Goal: Find specific page/section

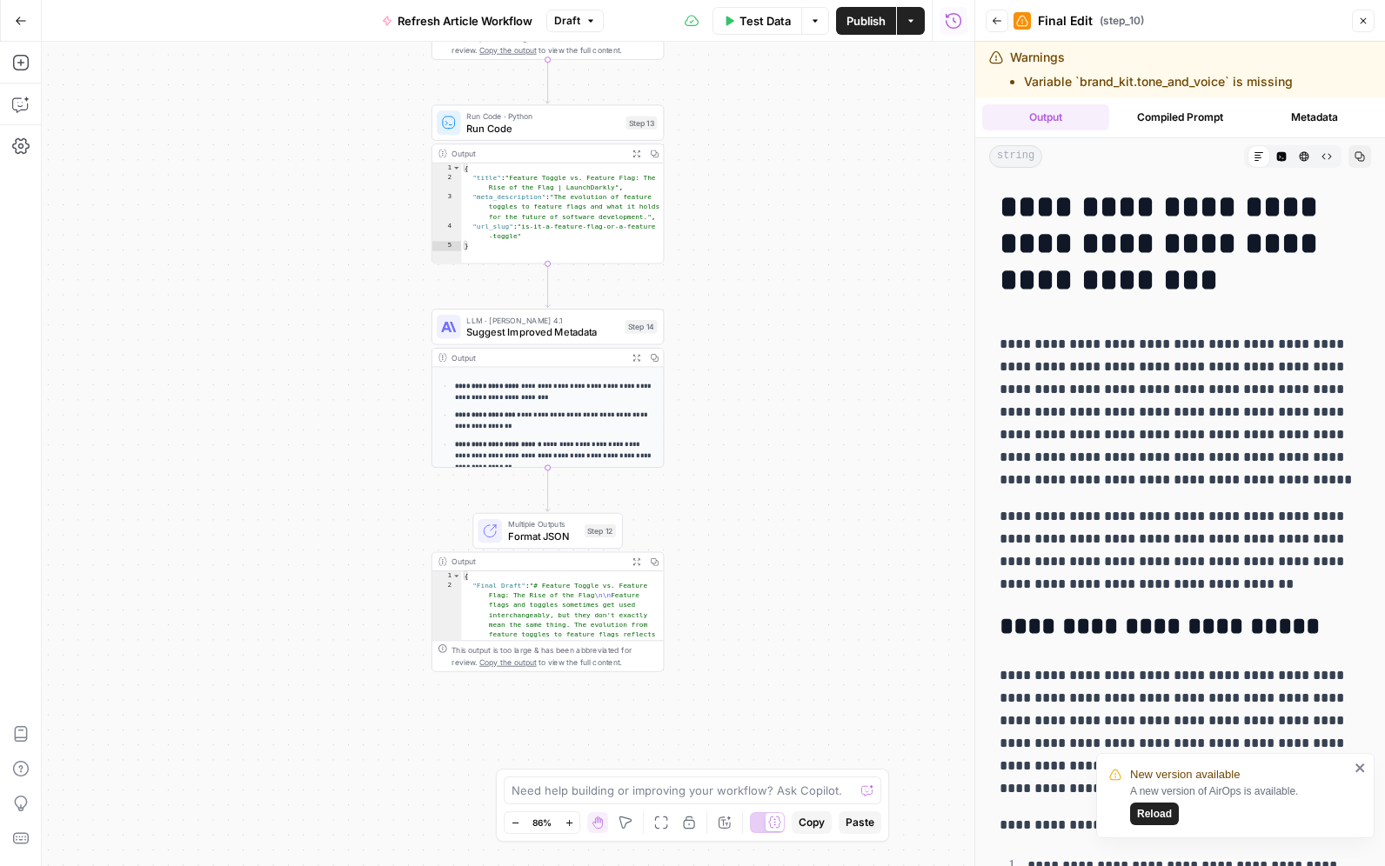
scroll to position [10922, 0]
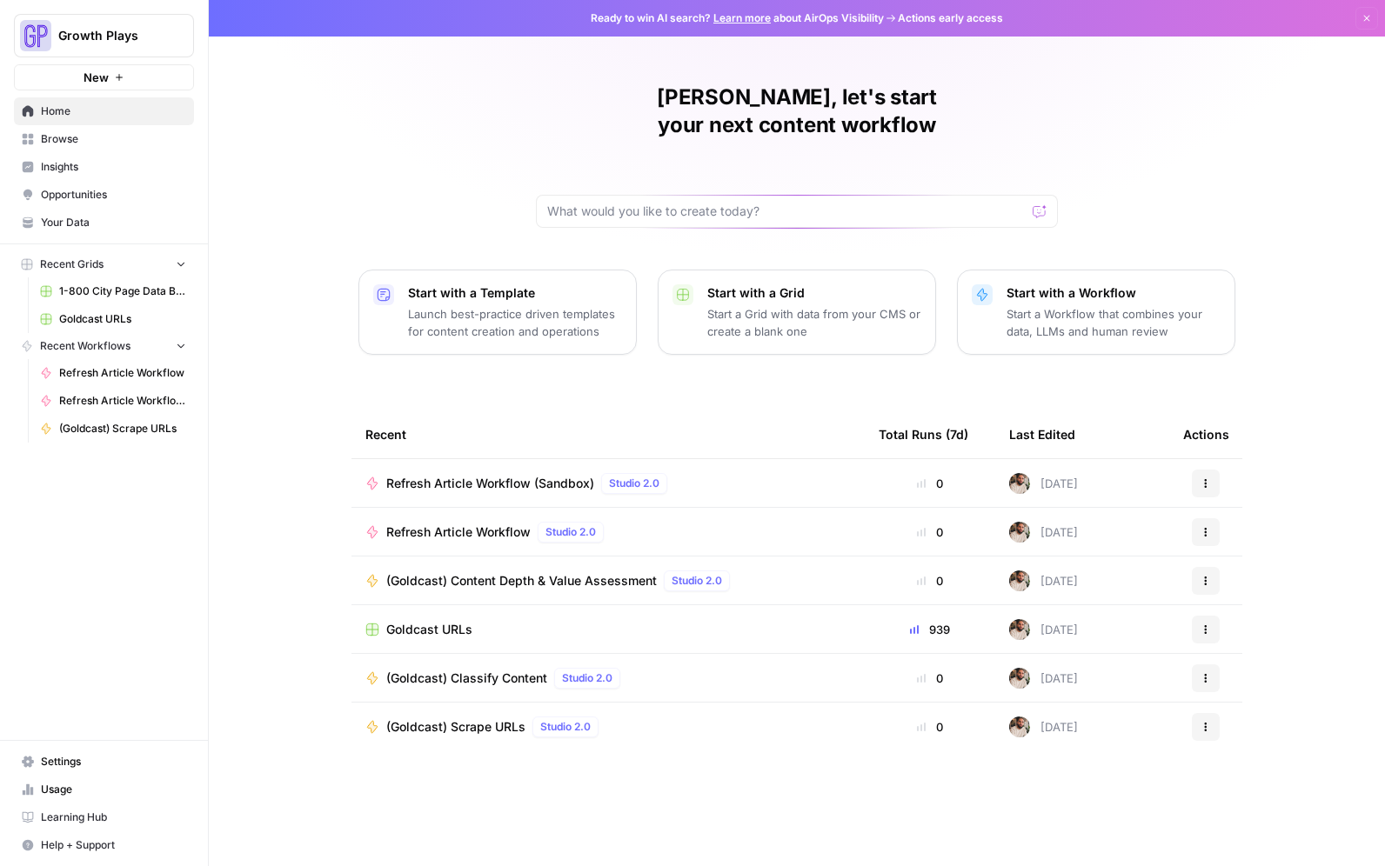
click at [583, 572] on span "(Goldcast) Content Depth & Value Assessment" at bounding box center [521, 580] width 271 height 17
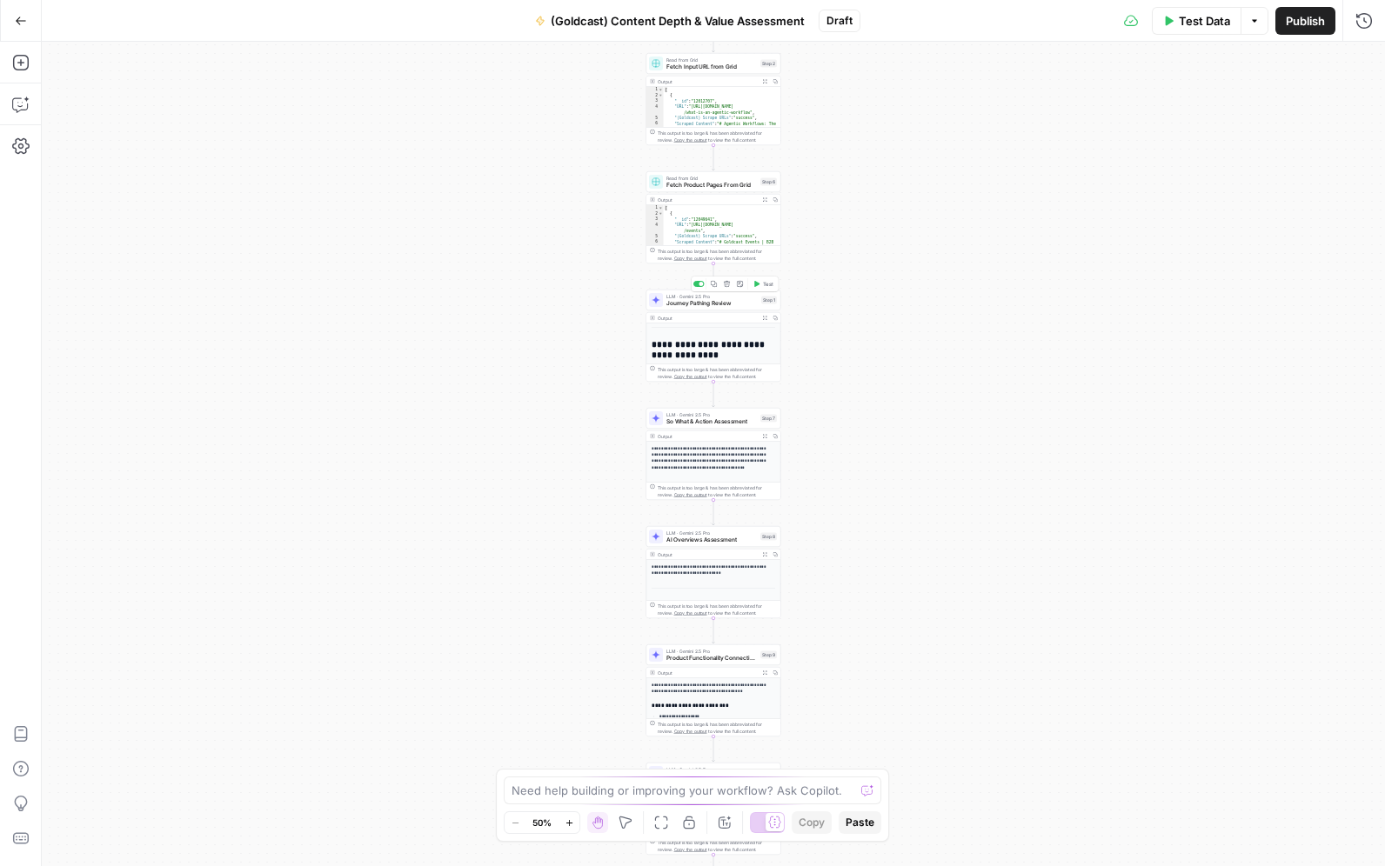
click at [705, 300] on span "Journey Pathing Review" at bounding box center [711, 303] width 91 height 9
